Goal: Find specific page/section: Find specific page/section

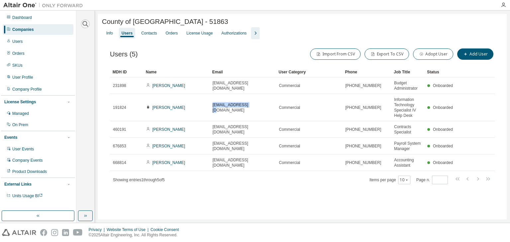
click at [85, 24] on icon "button" at bounding box center [85, 24] width 8 height 8
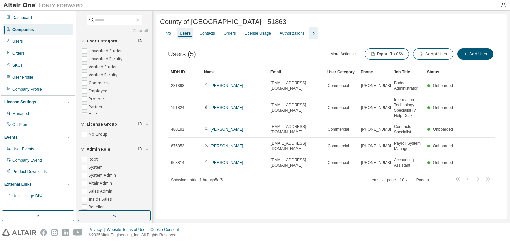
click at [43, 30] on div "Companies" at bounding box center [38, 29] width 71 height 11
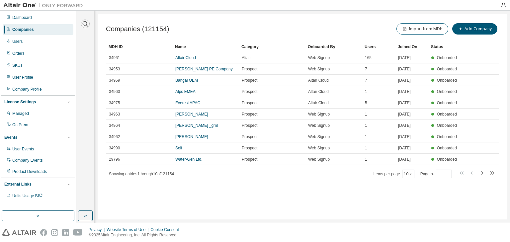
click at [85, 22] on icon "button" at bounding box center [85, 24] width 8 height 8
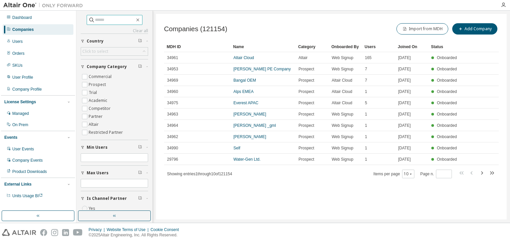
click at [116, 20] on input "text" at bounding box center [115, 20] width 40 height 7
type input "*"
type input "*****"
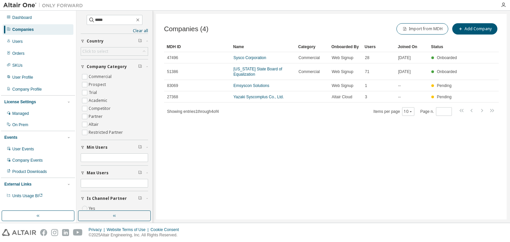
click at [239, 60] on link "Sysco Corporation" at bounding box center [249, 57] width 33 height 5
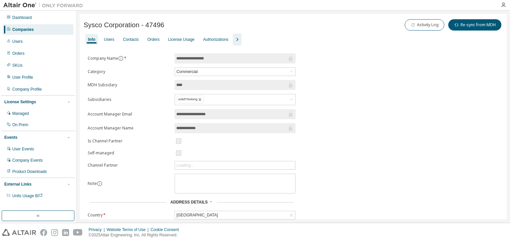
click at [183, 41] on div "License Usage" at bounding box center [181, 39] width 26 height 5
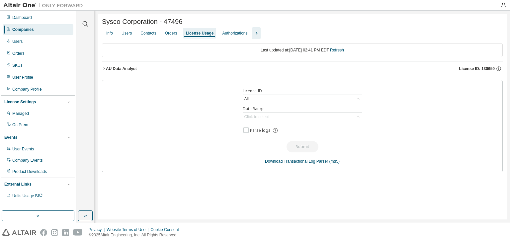
click at [104, 69] on icon "button" at bounding box center [103, 68] width 1 height 2
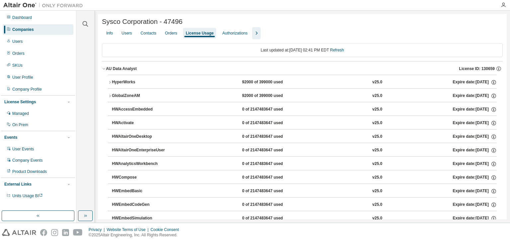
click at [111, 84] on icon "button" at bounding box center [110, 82] width 4 height 4
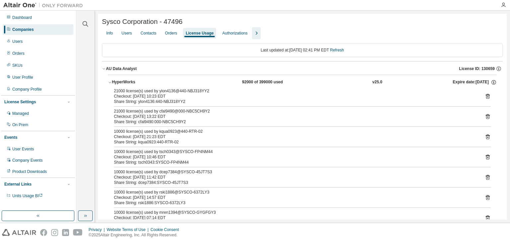
click at [109, 84] on icon "button" at bounding box center [110, 82] width 4 height 4
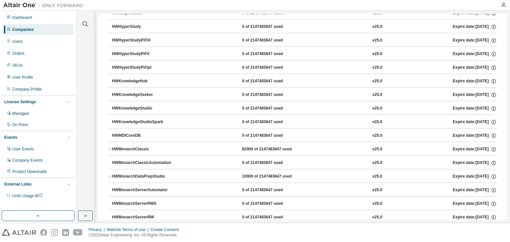
scroll to position [319, 0]
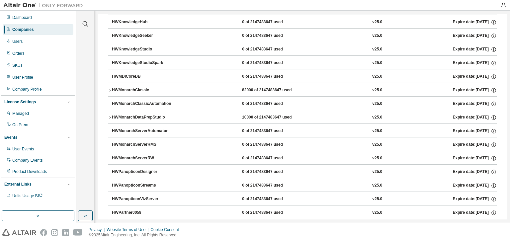
click at [109, 90] on icon "button" at bounding box center [110, 90] width 4 height 4
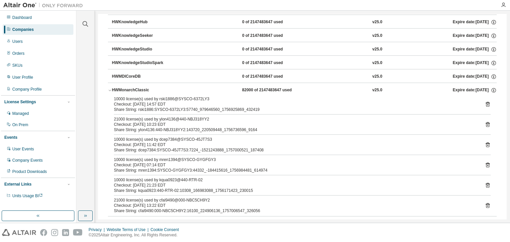
scroll to position [345, 0]
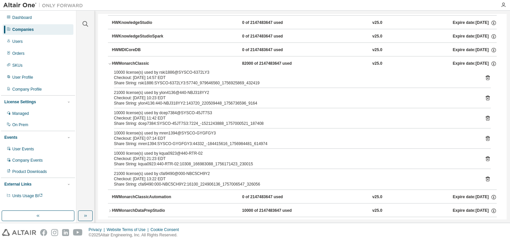
click at [110, 62] on icon "button" at bounding box center [110, 64] width 4 height 4
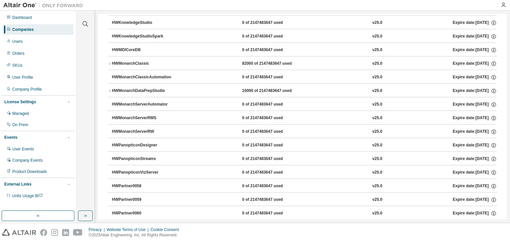
click at [109, 89] on icon "button" at bounding box center [110, 91] width 4 height 4
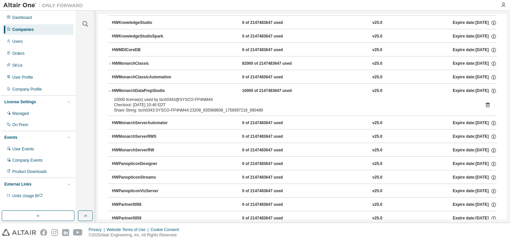
click at [109, 64] on icon "button" at bounding box center [110, 64] width 4 height 4
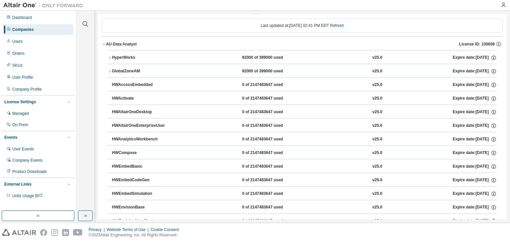
scroll to position [0, 0]
